Goal: Information Seeking & Learning: Learn about a topic

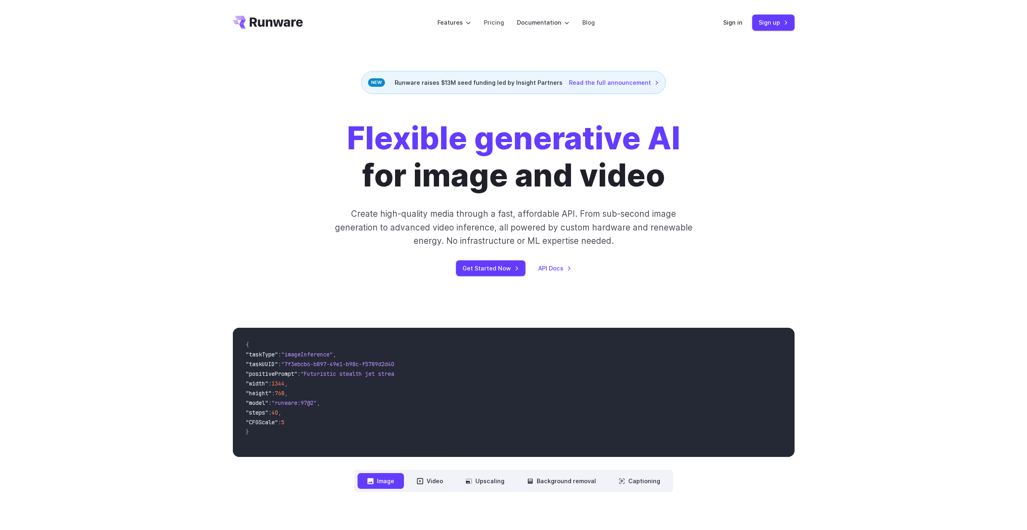
click at [244, 227] on div "Flexible generative AI for image and video Create high-quality media through a …" at bounding box center [514, 198] width 562 height 156
click at [497, 25] on link "Pricing" at bounding box center [494, 22] width 20 height 9
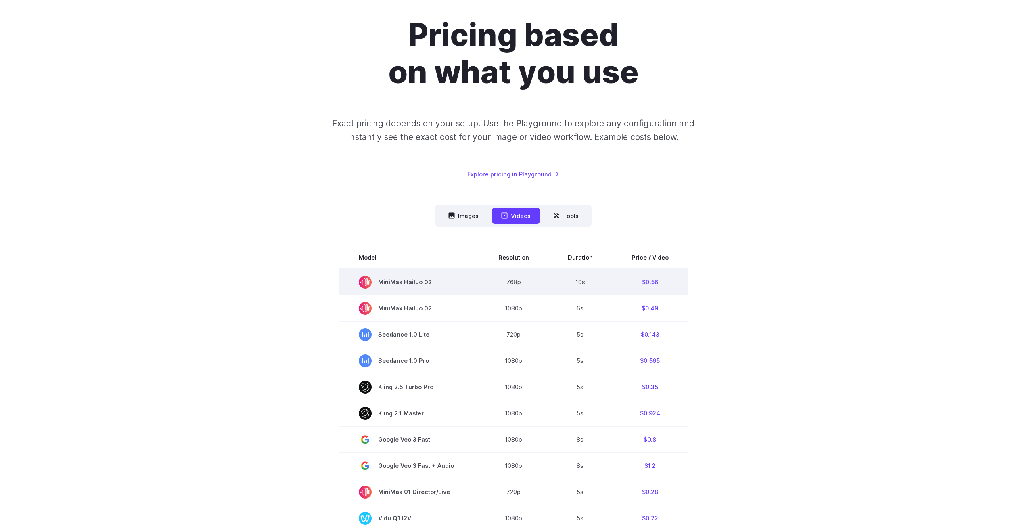
scroll to position [202, 0]
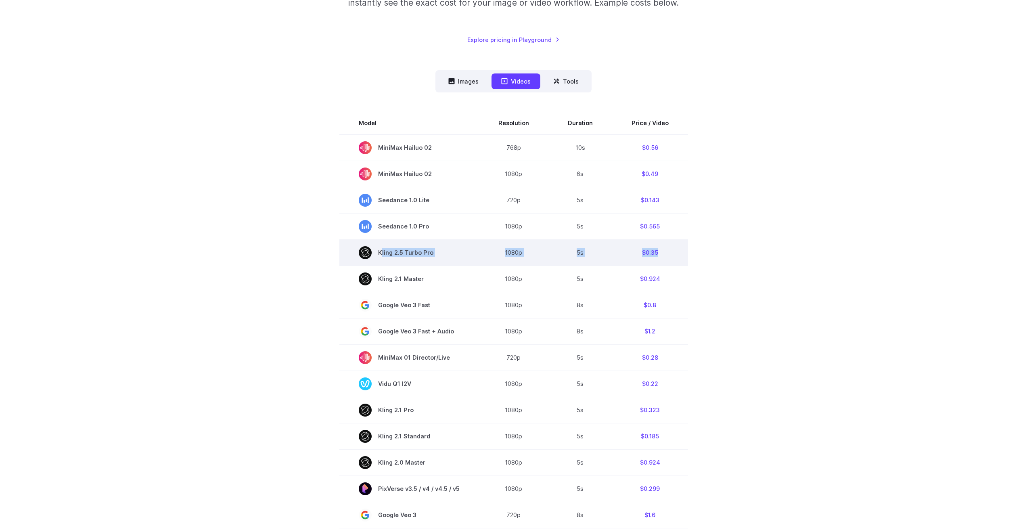
drag, startPoint x: 667, startPoint y: 251, endPoint x: 367, endPoint y: 256, distance: 300.0
click at [367, 256] on tr "[PERSON_NAME] 2.5 Turbo Pro 1080p 5s $0.35" at bounding box center [514, 252] width 349 height 26
click at [310, 248] on section "Model Resolution Duration Price / Video MiniMax Hailuo 02 768p 10s $0.56 MiniMa…" at bounding box center [514, 399] width 562 height 574
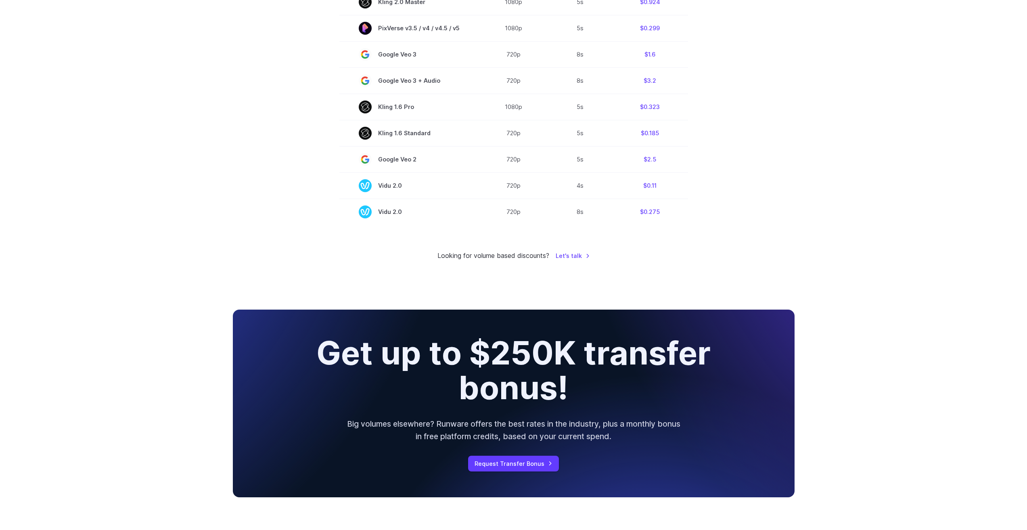
scroll to position [673, 0]
